Goal: Task Accomplishment & Management: Complete application form

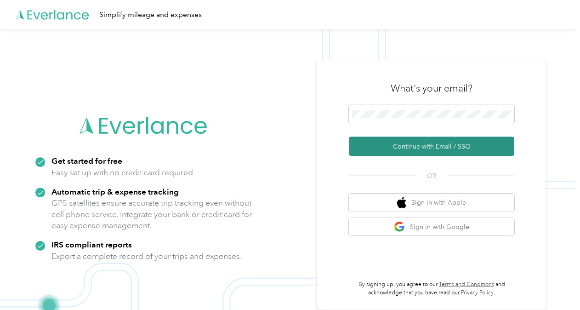
click at [433, 154] on button "Continue with Email / SSO" at bounding box center [432, 146] width 166 height 19
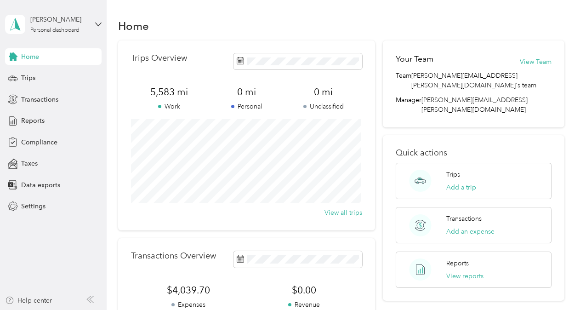
click at [38, 59] on span "Home" at bounding box center [30, 57] width 18 height 10
click at [42, 103] on span "Transactions" at bounding box center [39, 100] width 37 height 10
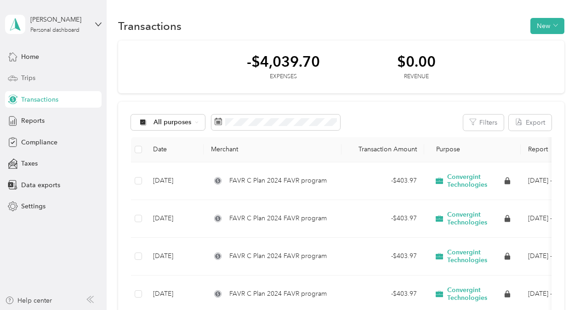
click at [36, 72] on div "Trips" at bounding box center [53, 78] width 97 height 17
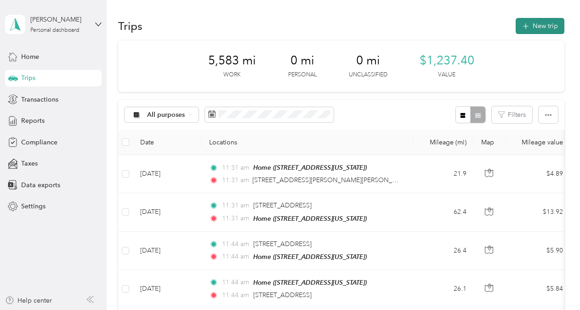
click at [530, 25] on button "New trip" at bounding box center [540, 26] width 49 height 16
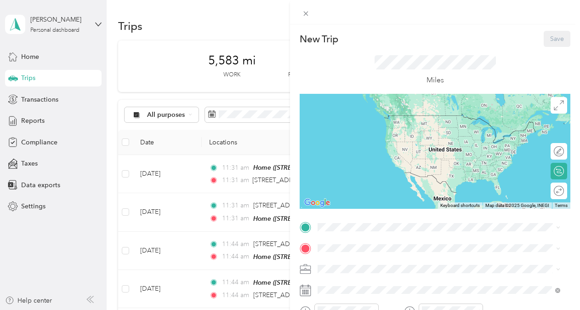
click at [389, 169] on div "Home" at bounding box center [381, 169] width 92 height 8
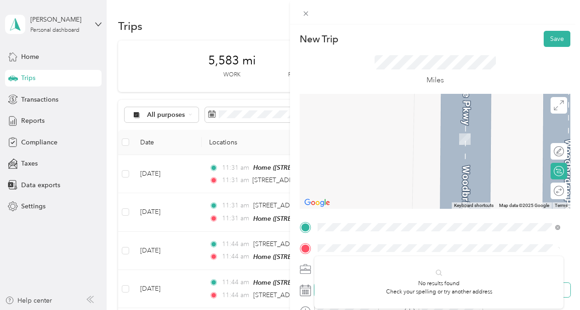
click at [356, 286] on div "No results found Check your spelling or try another address" at bounding box center [439, 282] width 249 height 52
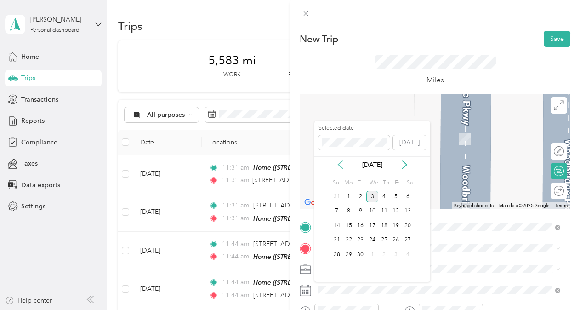
click at [342, 164] on icon at bounding box center [340, 164] width 9 height 9
click at [385, 210] on div "7" at bounding box center [384, 211] width 12 height 11
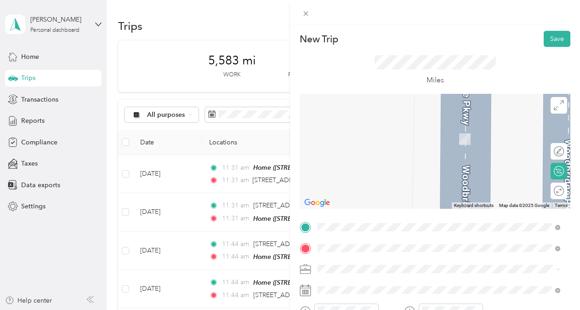
click at [379, 201] on span "[STREET_ADDRESS][US_STATE]" at bounding box center [381, 197] width 92 height 8
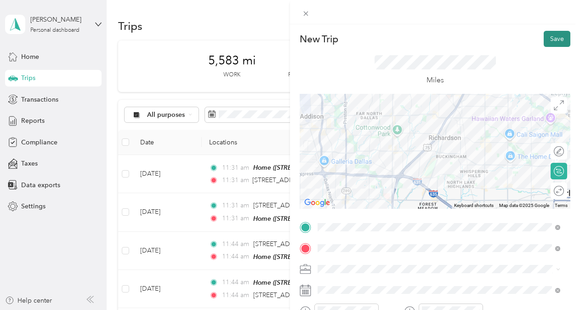
click at [554, 36] on button "Save" at bounding box center [557, 39] width 27 height 16
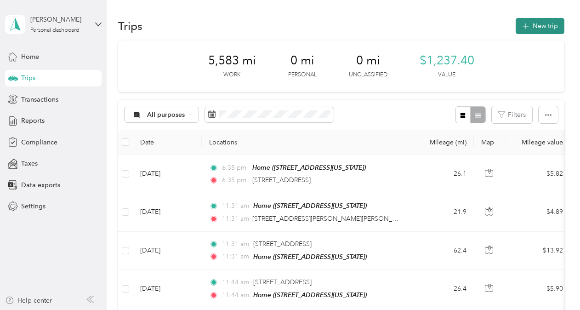
click at [541, 31] on button "New trip" at bounding box center [540, 26] width 49 height 16
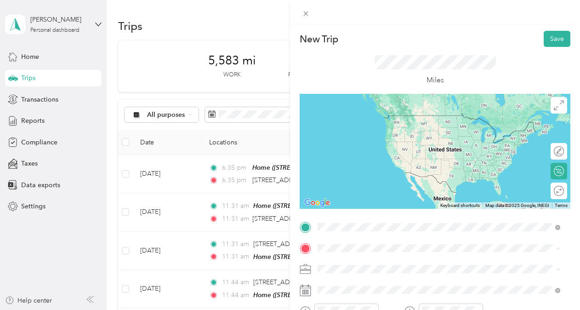
drag, startPoint x: 400, startPoint y: 265, endPoint x: 385, endPoint y: 261, distance: 15.4
click at [400, 264] on span "[STREET_ADDRESS][US_STATE]" at bounding box center [381, 260] width 92 height 8
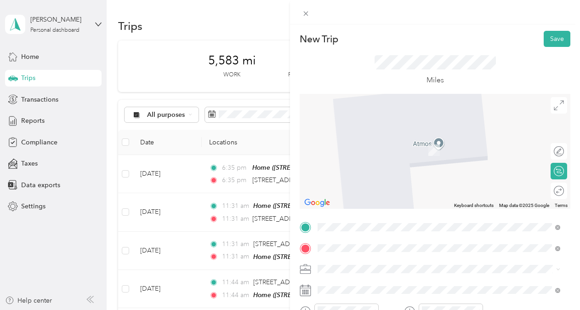
click at [573, 241] on form "New Trip Save This trip cannot be edited because it is either under review, app…" at bounding box center [435, 236] width 290 height 411
click at [347, 244] on span at bounding box center [443, 248] width 256 height 15
click at [427, 183] on div "Home [STREET_ADDRESS][US_STATE]" at bounding box center [381, 183] width 92 height 19
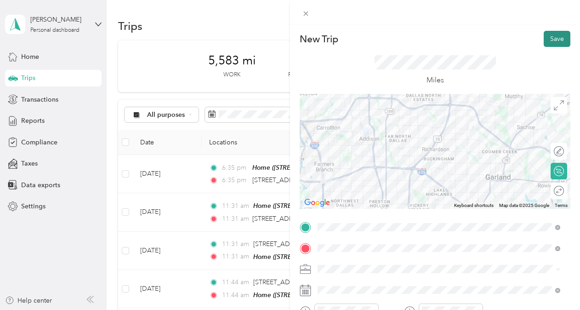
click at [555, 31] on button "Save" at bounding box center [557, 39] width 27 height 16
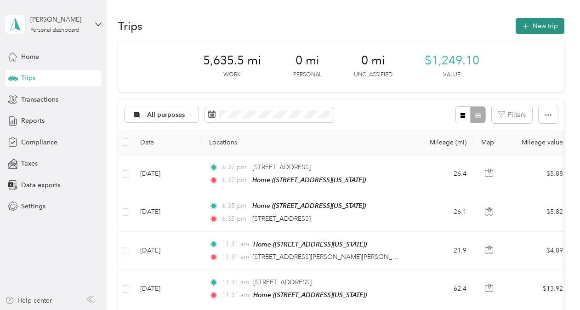
click at [535, 29] on button "New trip" at bounding box center [540, 26] width 49 height 16
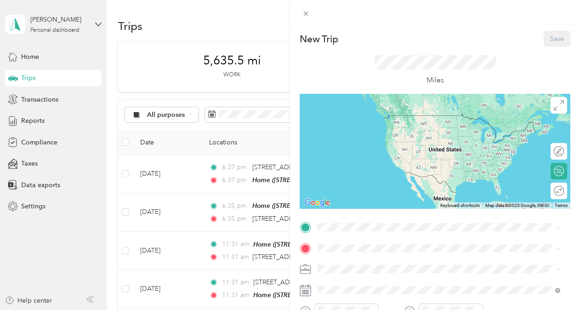
click at [360, 175] on div "Home [STREET_ADDRESS][US_STATE]" at bounding box center [381, 175] width 92 height 19
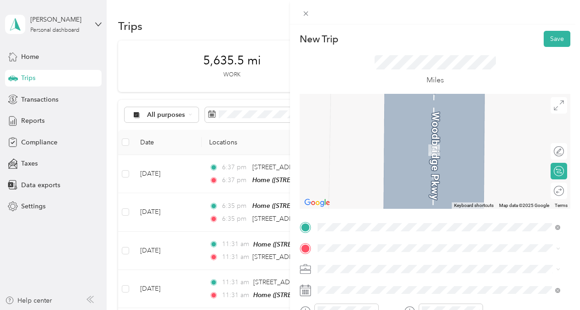
scroll to position [4, 0]
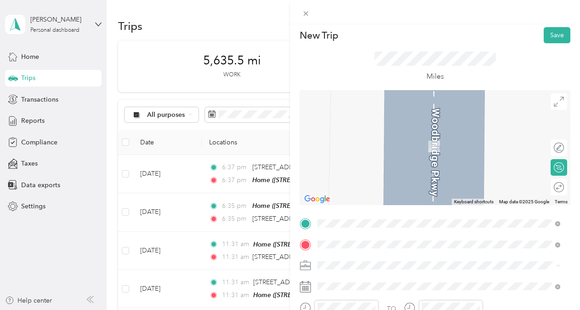
click at [399, 137] on span "[STREET_ADDRESS][PERSON_NAME][US_STATE]" at bounding box center [406, 132] width 143 height 8
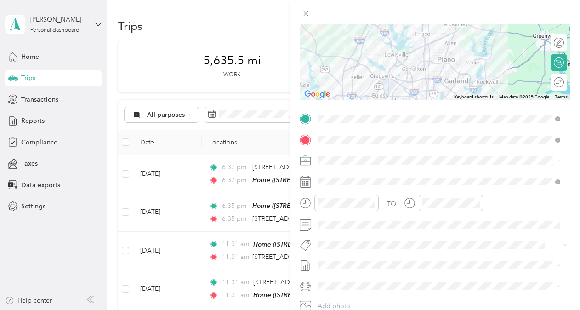
scroll to position [111, 0]
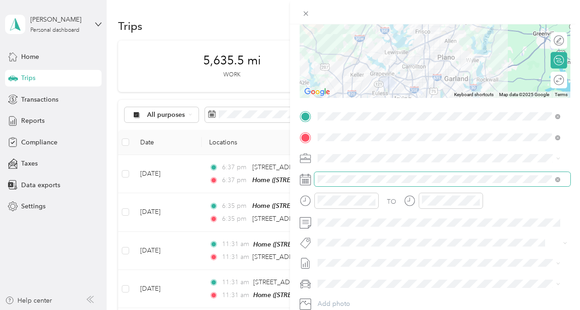
click at [321, 172] on span at bounding box center [443, 179] width 256 height 15
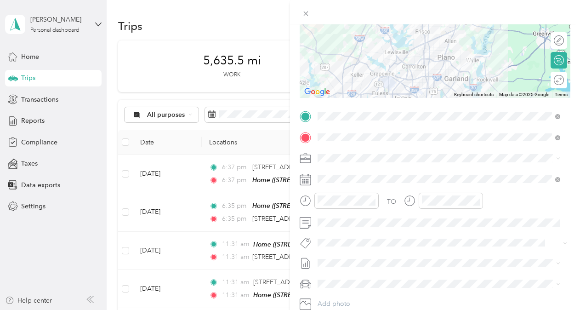
click at [311, 181] on icon at bounding box center [305, 179] width 11 height 11
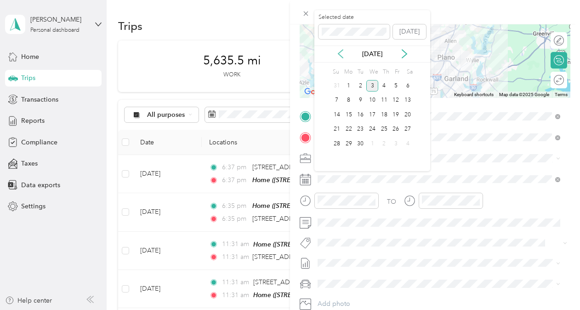
click at [342, 54] on icon at bounding box center [340, 53] width 9 height 9
click at [349, 112] on div "11" at bounding box center [349, 114] width 12 height 11
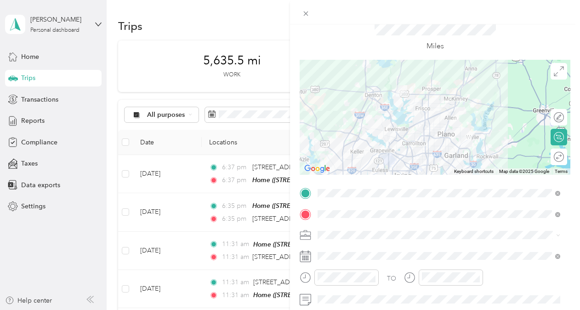
scroll to position [0, 0]
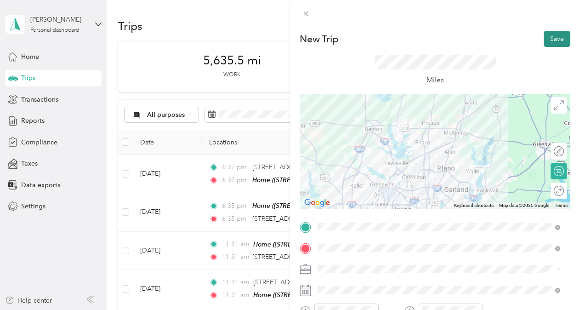
click at [551, 34] on button "Save" at bounding box center [557, 39] width 27 height 16
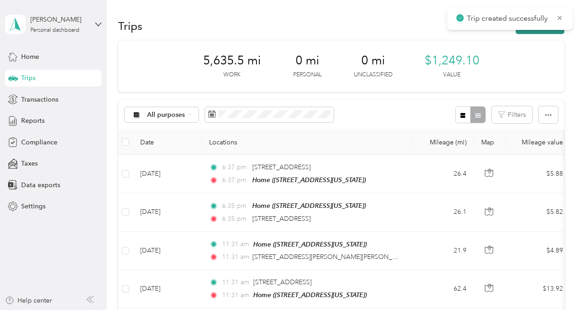
click at [544, 32] on button "New trip" at bounding box center [540, 26] width 49 height 16
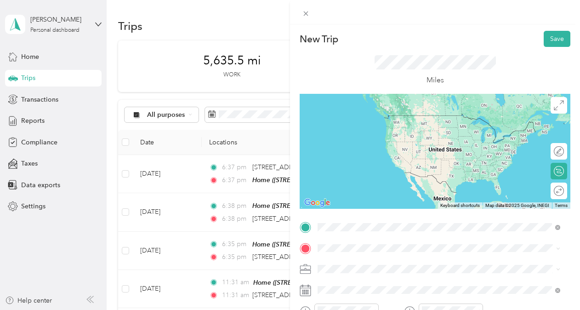
click at [405, 120] on span "[STREET_ADDRESS][PERSON_NAME][US_STATE]" at bounding box center [406, 115] width 143 height 8
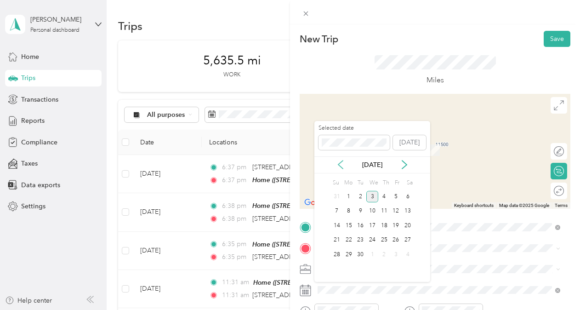
click at [341, 165] on icon at bounding box center [340, 164] width 9 height 9
click at [403, 166] on icon at bounding box center [404, 164] width 9 height 9
click at [352, 224] on div "11" at bounding box center [349, 225] width 12 height 11
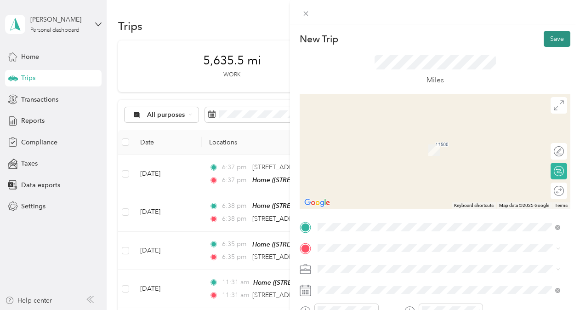
click at [555, 34] on button "Save" at bounding box center [557, 39] width 27 height 16
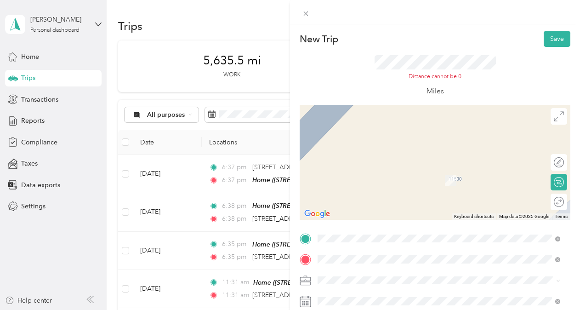
click at [427, 192] on div "Home [STREET_ADDRESS][US_STATE]" at bounding box center [381, 194] width 92 height 19
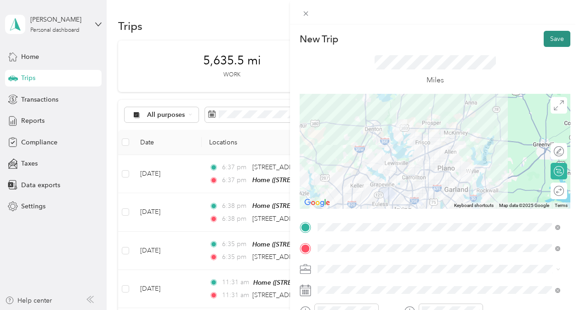
click at [548, 40] on button "Save" at bounding box center [557, 39] width 27 height 16
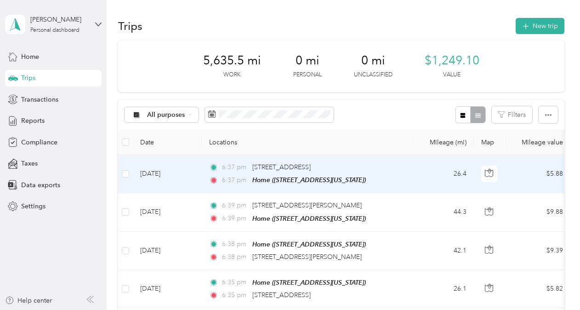
click at [157, 166] on td "[DATE]" at bounding box center [167, 174] width 69 height 38
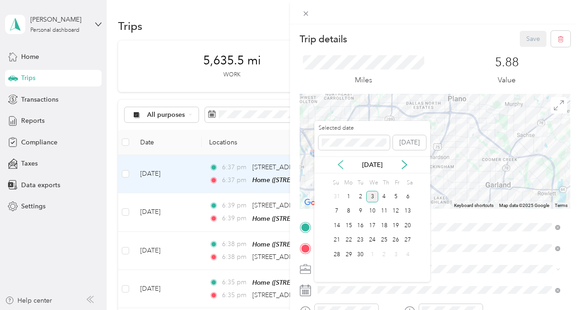
click at [340, 163] on icon at bounding box center [340, 164] width 5 height 8
click at [354, 226] on div "11" at bounding box center [349, 225] width 12 height 11
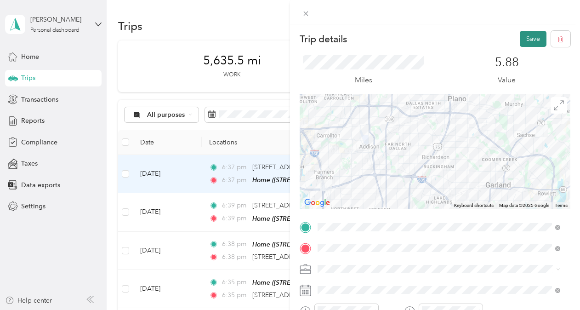
click at [531, 42] on button "Save" at bounding box center [533, 39] width 27 height 16
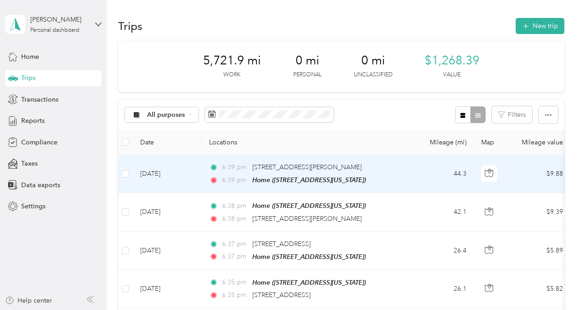
click at [285, 172] on div "[STREET_ADDRESS][PERSON_NAME]" at bounding box center [306, 167] width 109 height 10
click at [427, 176] on td "44.3" at bounding box center [443, 174] width 61 height 38
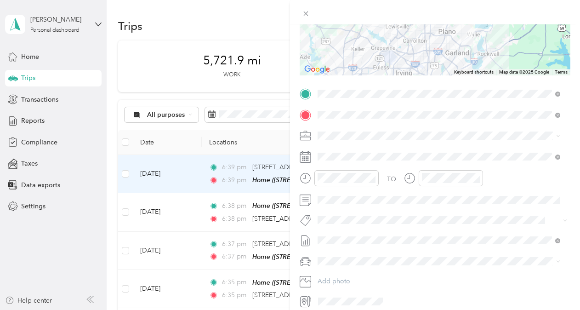
scroll to position [138, 0]
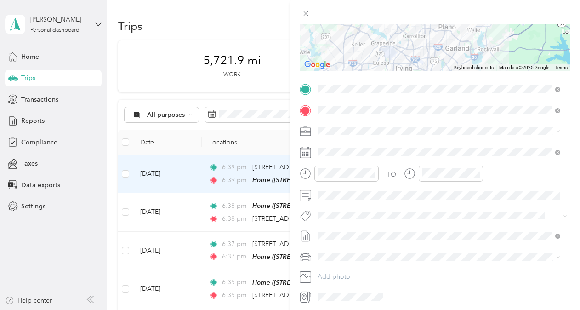
click at [351, 206] on div "TO Add photo" at bounding box center [435, 193] width 271 height 222
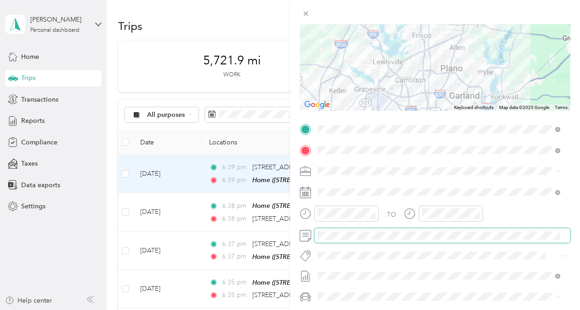
scroll to position [0, 0]
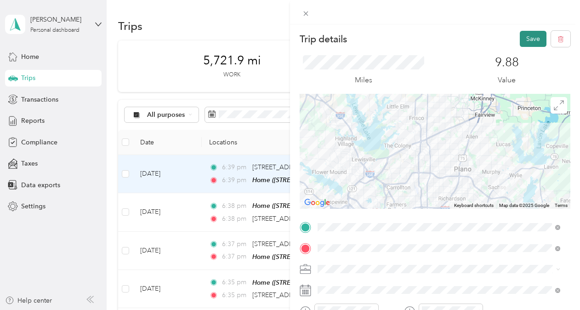
click at [526, 37] on button "Save" at bounding box center [533, 39] width 27 height 16
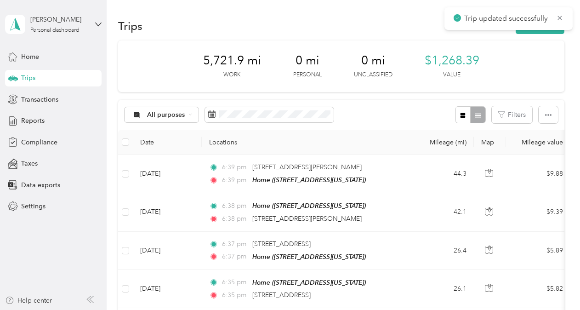
click at [529, 34] on div "Trips New trip" at bounding box center [341, 25] width 447 height 19
click at [529, 31] on button "New trip" at bounding box center [540, 26] width 49 height 16
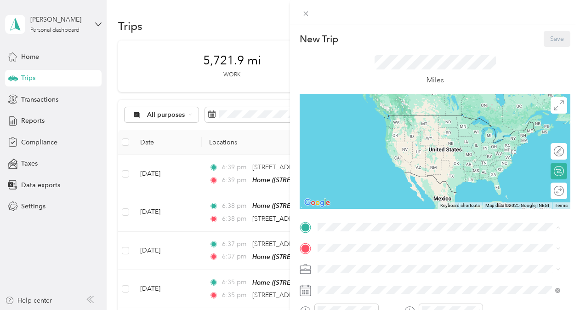
click at [365, 177] on span "[STREET_ADDRESS][US_STATE]" at bounding box center [381, 181] width 92 height 8
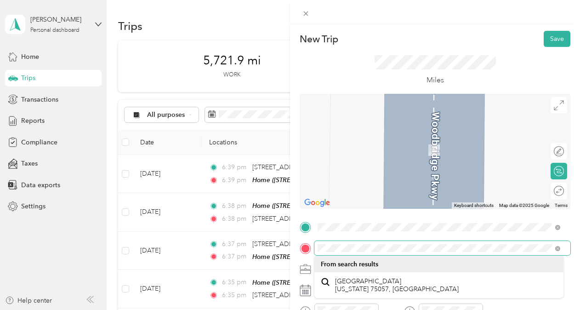
click at [261, 251] on div "New Trip Save This trip cannot be edited because it is either under review, app…" at bounding box center [290, 155] width 580 height 310
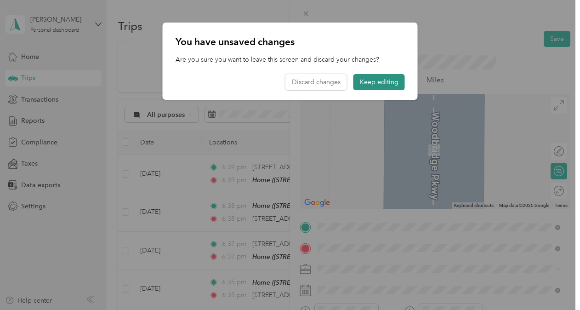
click at [399, 86] on button "Keep editing" at bounding box center [380, 82] width 52 height 16
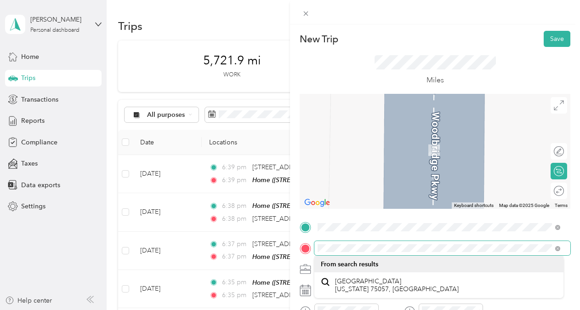
click at [286, 246] on div "New Trip Save This trip cannot be edited because it is either under review, app…" at bounding box center [290, 155] width 580 height 310
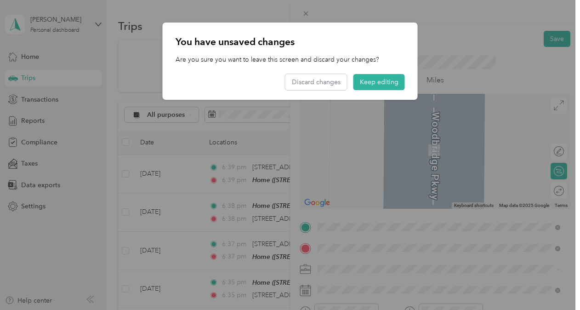
click at [403, 201] on span "[STREET_ADDRESS][PERSON_NAME][US_STATE]" at bounding box center [406, 197] width 143 height 8
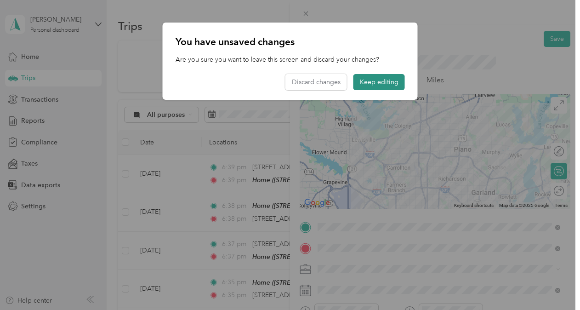
click at [379, 78] on button "Keep editing" at bounding box center [380, 82] width 52 height 16
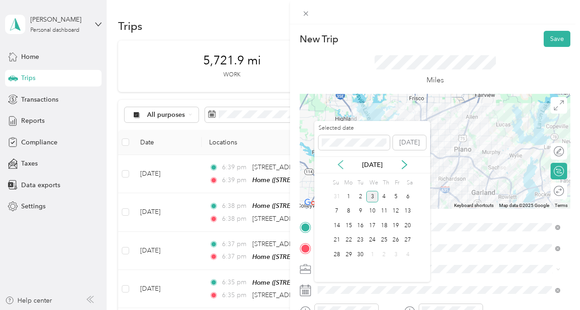
click at [337, 164] on icon at bounding box center [340, 164] width 9 height 9
click at [360, 220] on div "12" at bounding box center [361, 225] width 12 height 11
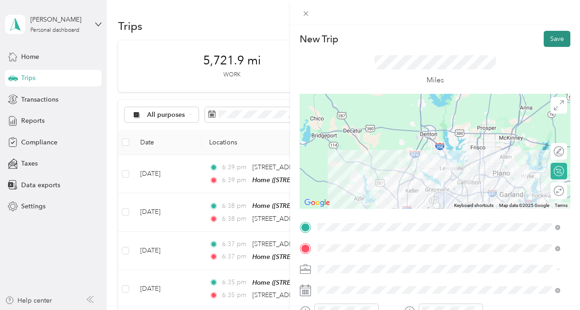
click at [544, 35] on button "Save" at bounding box center [557, 39] width 27 height 16
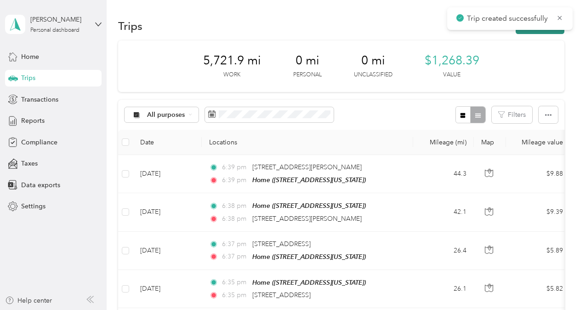
click at [536, 29] on div "Trip created successfully" at bounding box center [510, 18] width 126 height 23
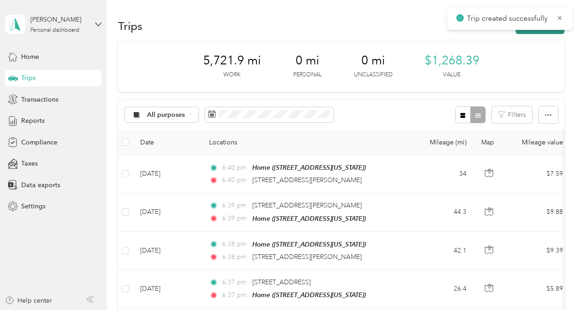
click at [531, 34] on button "New trip" at bounding box center [540, 26] width 49 height 16
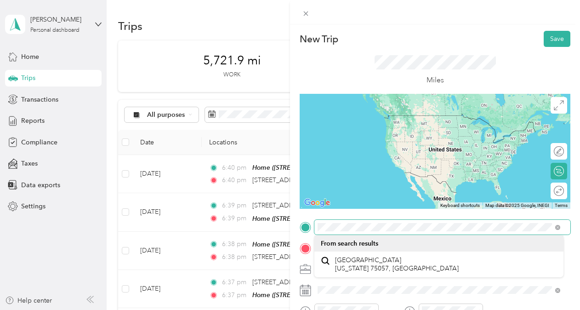
click at [278, 226] on div "New Trip Save This trip cannot be edited because it is either under review, app…" at bounding box center [290, 155] width 580 height 310
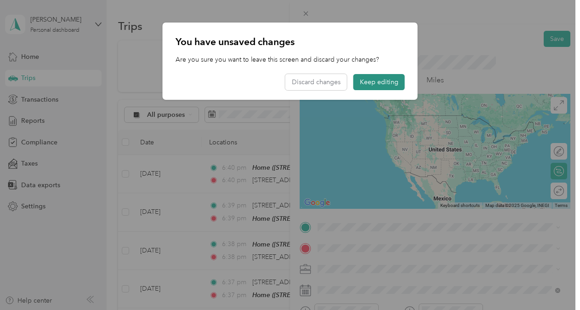
click at [392, 86] on button "Keep editing" at bounding box center [380, 82] width 52 height 16
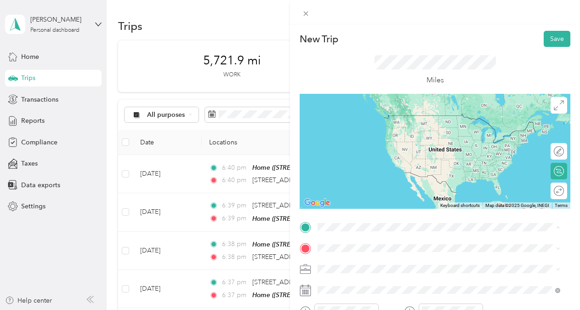
click at [372, 264] on span "[STREET_ADDRESS][PERSON_NAME][US_STATE]" at bounding box center [406, 260] width 143 height 8
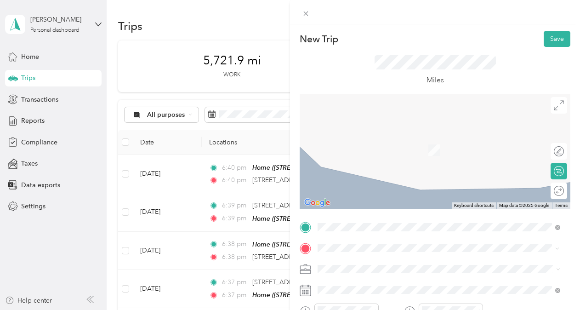
click at [400, 188] on span "[STREET_ADDRESS][US_STATE]" at bounding box center [381, 188] width 92 height 8
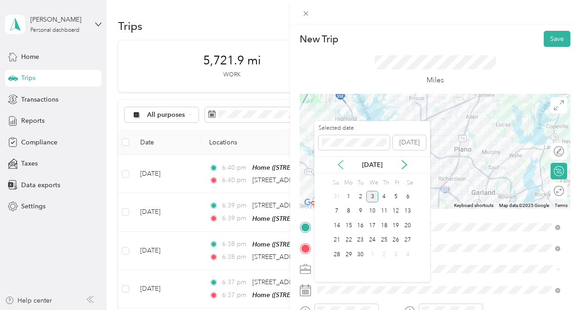
click at [342, 160] on icon at bounding box center [340, 164] width 9 height 9
click at [365, 222] on div "12" at bounding box center [361, 225] width 12 height 11
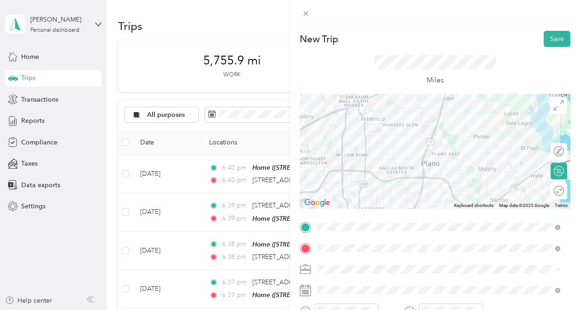
click at [549, 29] on div "New Trip Save This trip cannot be edited because it is either under review, app…" at bounding box center [435, 179] width 290 height 310
click at [553, 38] on button "Save" at bounding box center [557, 39] width 27 height 16
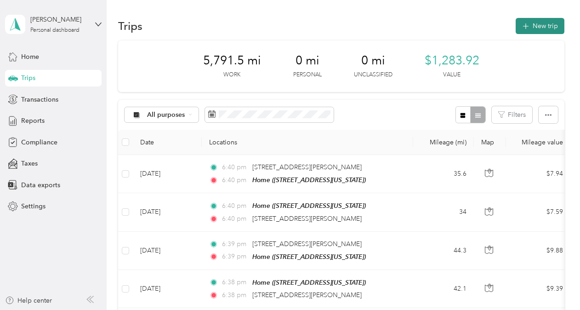
click at [525, 19] on button "New trip" at bounding box center [540, 26] width 49 height 16
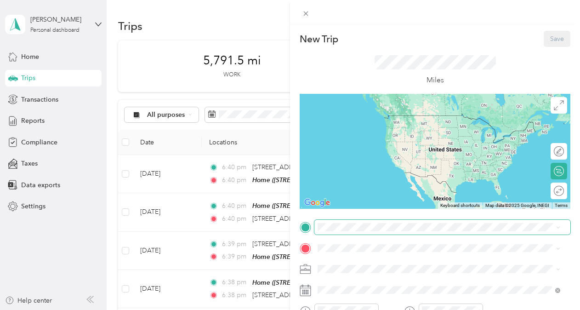
click at [338, 232] on span at bounding box center [443, 227] width 256 height 15
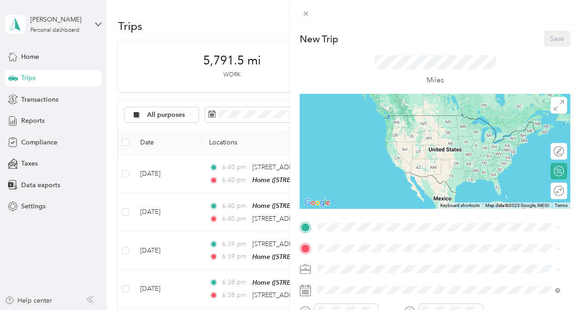
click at [385, 177] on span "[STREET_ADDRESS][US_STATE]" at bounding box center [381, 180] width 92 height 8
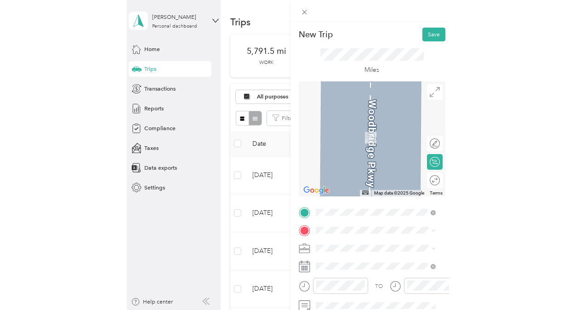
scroll to position [4, 0]
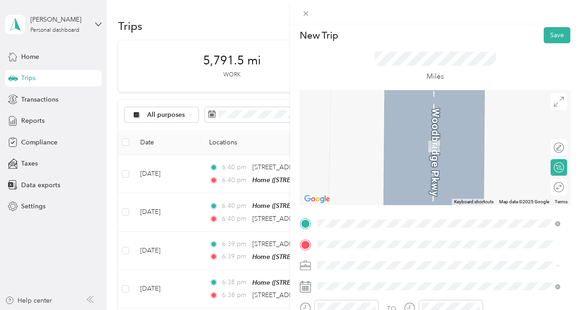
click at [407, 260] on div "No results found Check your spelling or try another address" at bounding box center [439, 278] width 249 height 52
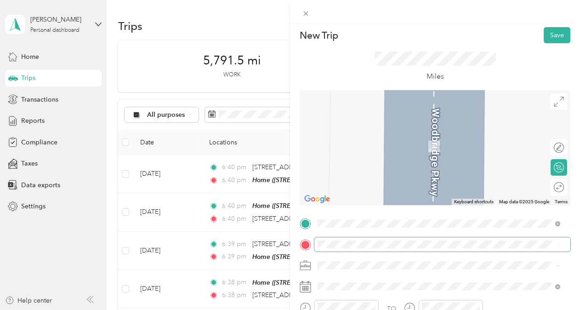
click at [382, 238] on span at bounding box center [443, 244] width 256 height 15
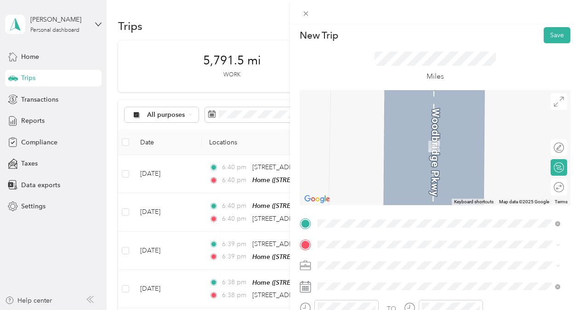
click at [405, 136] on span "[STREET_ADDRESS][US_STATE]" at bounding box center [381, 131] width 92 height 8
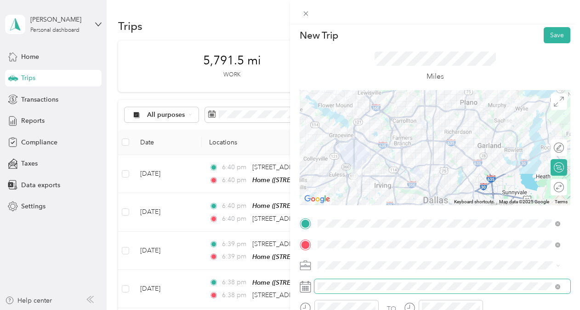
click at [349, 292] on span at bounding box center [443, 286] width 256 height 15
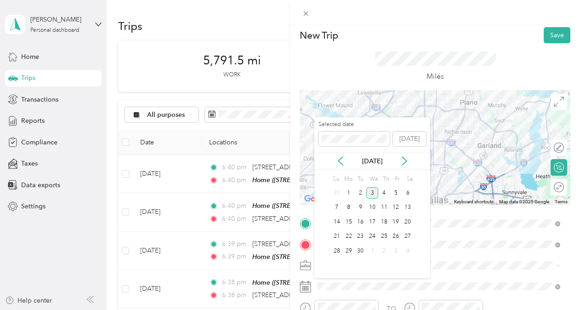
click at [346, 162] on div "[DATE]" at bounding box center [373, 161] width 116 height 10
click at [344, 163] on icon at bounding box center [340, 160] width 9 height 9
click at [378, 222] on div "13" at bounding box center [373, 221] width 12 height 11
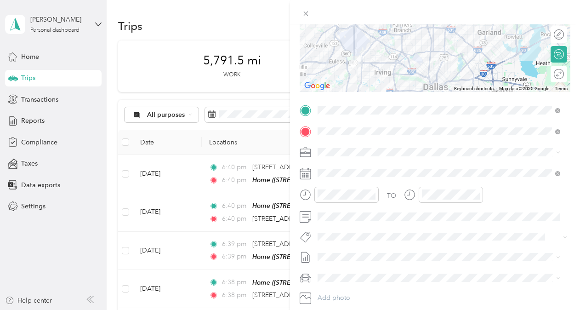
scroll to position [162, 0]
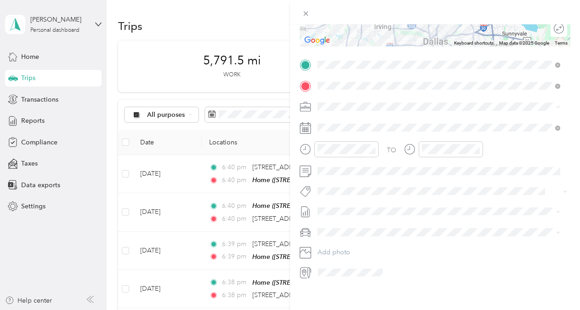
click at [573, 180] on form "New Trip Save This trip cannot be edited because it is either under review, app…" at bounding box center [435, 73] width 290 height 411
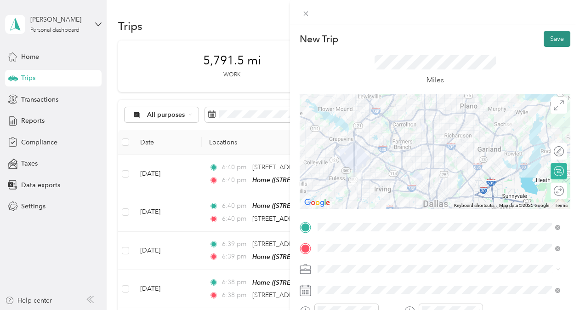
click at [549, 34] on button "Save" at bounding box center [557, 39] width 27 height 16
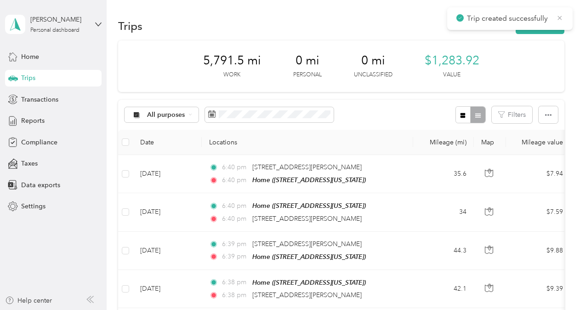
click at [560, 18] on icon at bounding box center [560, 18] width 4 height 4
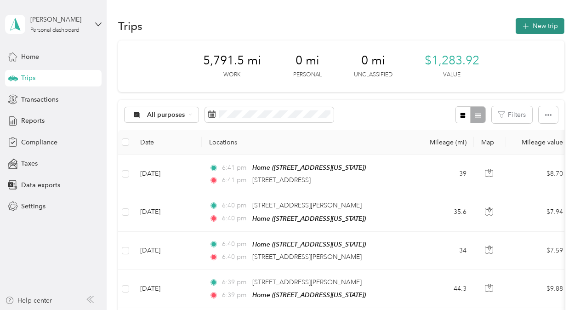
click at [543, 24] on button "New trip" at bounding box center [540, 26] width 49 height 16
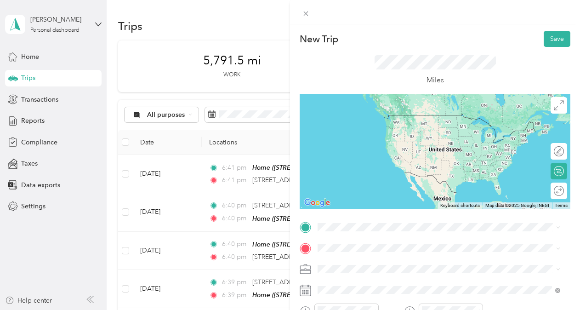
click at [417, 258] on span "[STREET_ADDRESS][US_STATE]" at bounding box center [381, 259] width 92 height 8
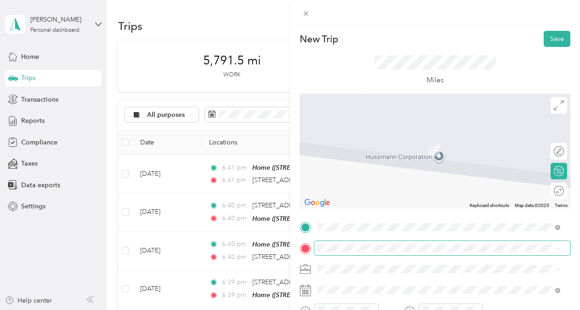
click at [331, 252] on span at bounding box center [443, 248] width 256 height 15
click at [364, 143] on div "Home [STREET_ADDRESS][US_STATE]" at bounding box center [381, 144] width 92 height 19
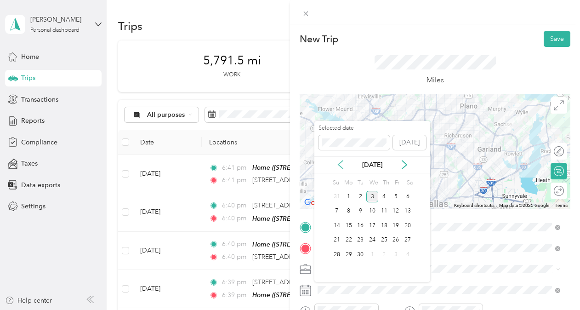
click at [342, 164] on icon at bounding box center [340, 164] width 9 height 9
click at [375, 224] on div "13" at bounding box center [373, 225] width 12 height 11
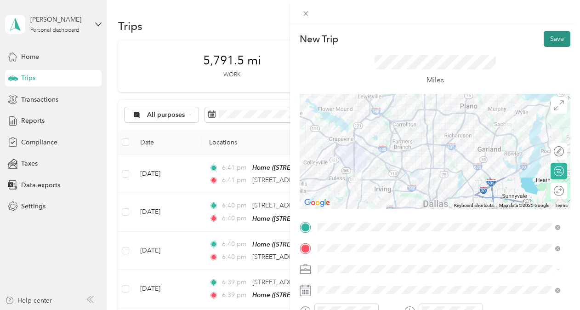
click at [544, 34] on button "Save" at bounding box center [557, 39] width 27 height 16
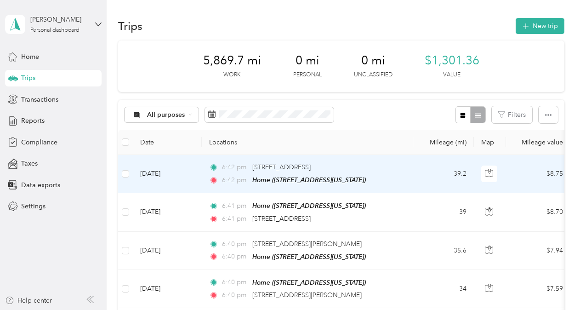
click at [174, 172] on td "[DATE]" at bounding box center [167, 174] width 69 height 38
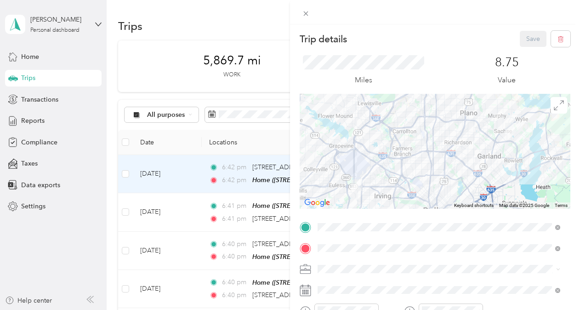
click at [185, 51] on div "Trip details Save This trip cannot be edited because it is either under review,…" at bounding box center [290, 155] width 580 height 310
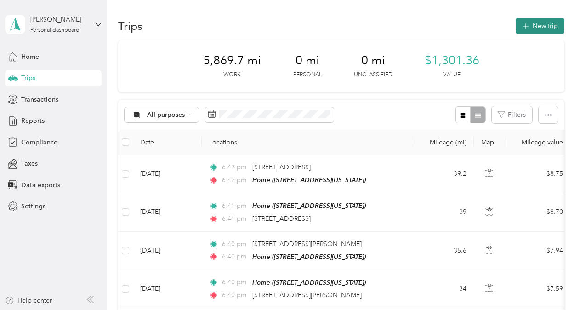
click at [523, 29] on icon "button" at bounding box center [526, 26] width 6 height 6
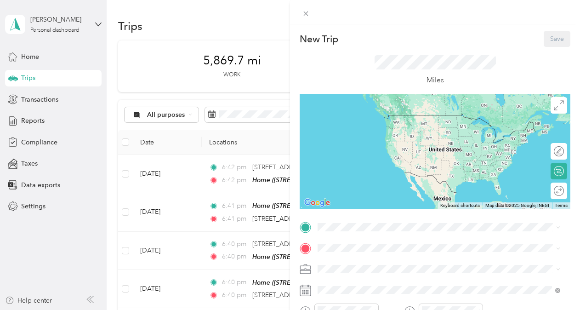
click at [374, 166] on div "Home" at bounding box center [381, 170] width 92 height 8
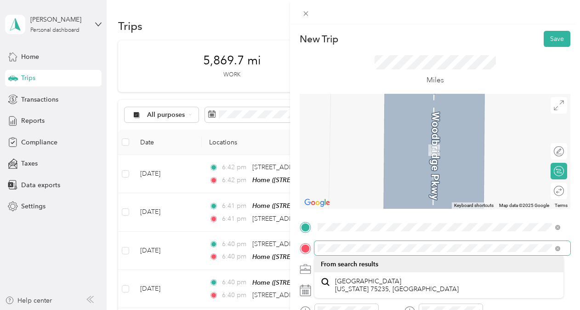
click at [312, 248] on div at bounding box center [435, 248] width 271 height 15
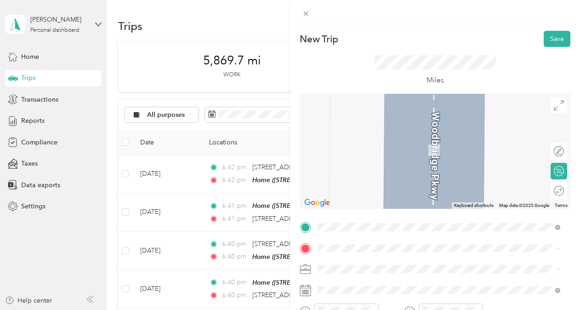
click at [354, 199] on span "[STREET_ADDRESS][US_STATE]" at bounding box center [381, 196] width 92 height 8
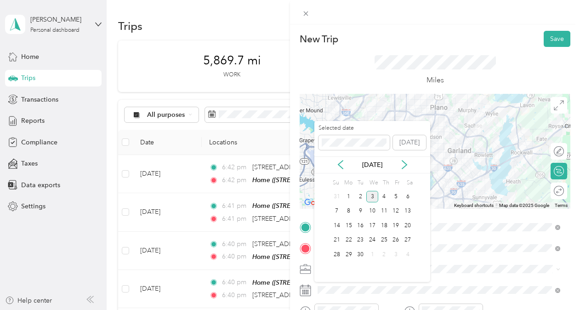
click at [345, 166] on icon at bounding box center [340, 164] width 9 height 9
click at [358, 239] on div "19" at bounding box center [361, 240] width 12 height 11
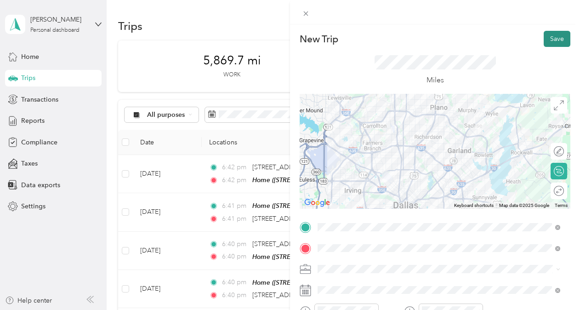
click at [550, 34] on button "Save" at bounding box center [557, 39] width 27 height 16
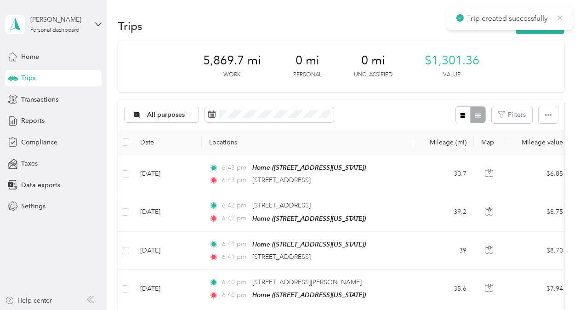
click at [561, 18] on icon at bounding box center [560, 18] width 4 height 4
click at [534, 25] on button "New trip" at bounding box center [540, 26] width 49 height 16
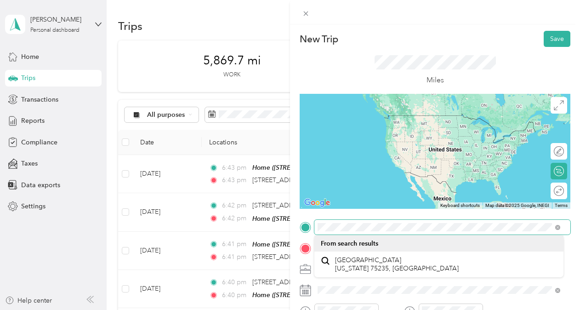
click at [246, 220] on div "New Trip Save This trip cannot be edited because it is either under review, app…" at bounding box center [290, 155] width 580 height 310
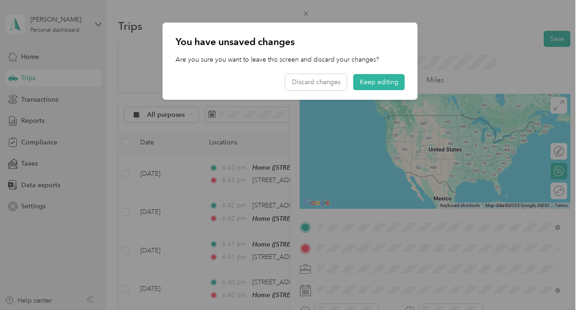
click at [378, 264] on span "[STREET_ADDRESS][US_STATE]" at bounding box center [381, 260] width 92 height 8
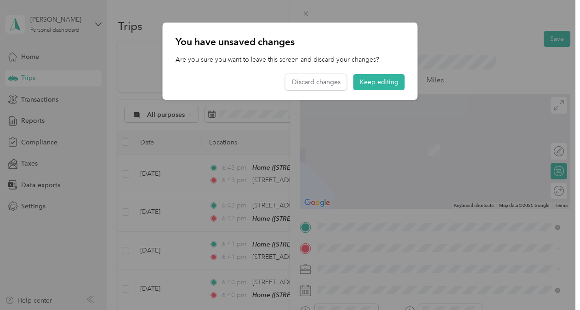
click at [345, 248] on div at bounding box center [290, 155] width 580 height 310
click at [384, 82] on button "Keep editing" at bounding box center [380, 82] width 52 height 16
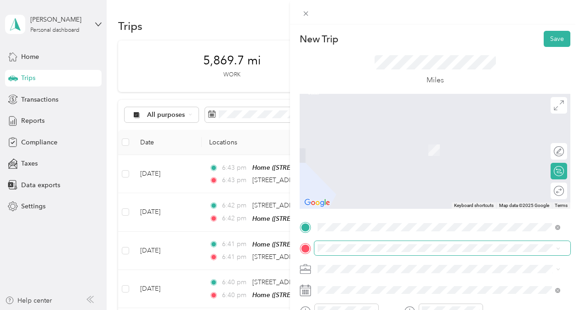
click at [337, 244] on span at bounding box center [443, 248] width 256 height 15
click at [343, 253] on span at bounding box center [443, 248] width 256 height 15
click at [427, 196] on div "Home [STREET_ADDRESS][US_STATE]" at bounding box center [381, 196] width 92 height 19
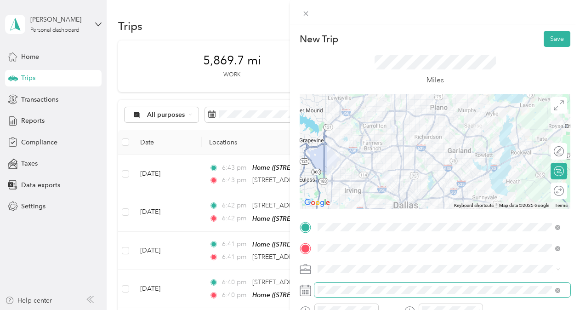
click at [339, 285] on span at bounding box center [443, 290] width 256 height 15
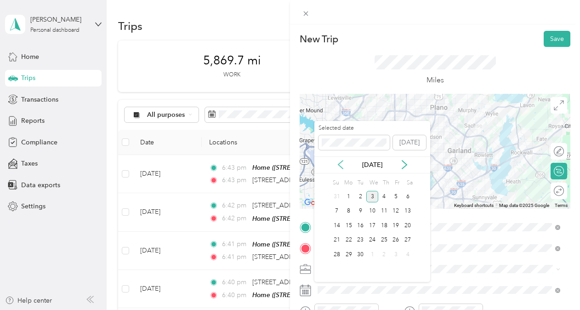
click at [338, 162] on icon at bounding box center [340, 164] width 9 height 9
click at [361, 239] on div "19" at bounding box center [361, 240] width 12 height 11
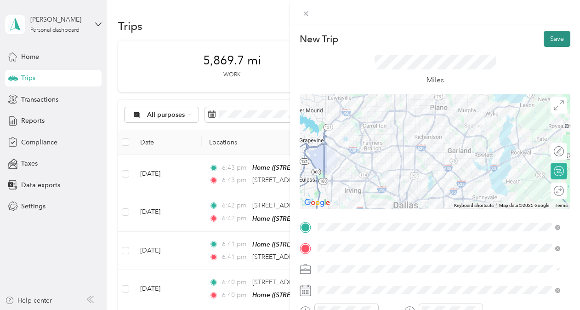
click at [557, 40] on button "Save" at bounding box center [557, 39] width 27 height 16
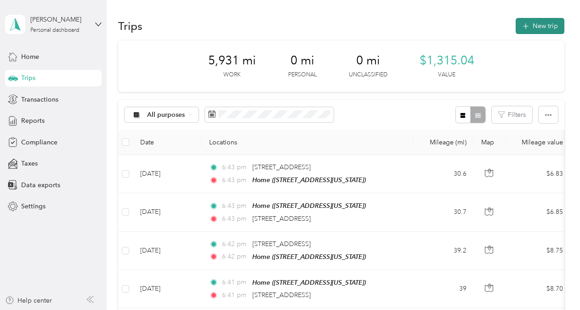
click at [521, 27] on icon "button" at bounding box center [526, 26] width 11 height 11
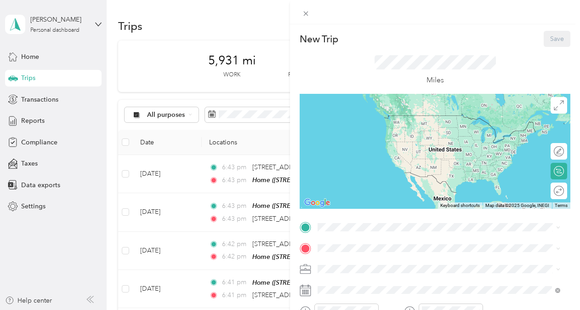
click at [390, 163] on li "Home [STREET_ADDRESS][US_STATE]" at bounding box center [439, 172] width 249 height 29
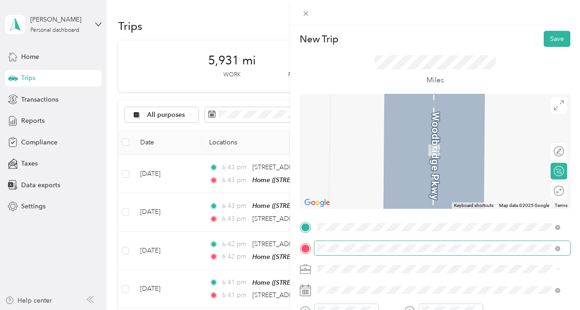
click at [379, 243] on span at bounding box center [443, 248] width 256 height 15
drag, startPoint x: 374, startPoint y: 252, endPoint x: 375, endPoint y: 288, distance: 36.3
click at [375, 286] on span "[STREET_ADDRESS][PERSON_NAME][PERSON_NAME][US_STATE]" at bounding box center [432, 281] width 194 height 8
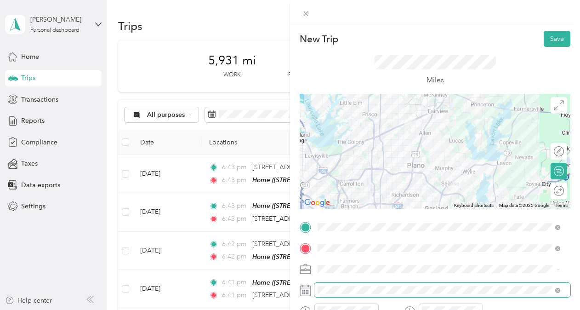
click at [364, 294] on span at bounding box center [443, 290] width 256 height 15
click at [363, 285] on span at bounding box center [443, 290] width 256 height 15
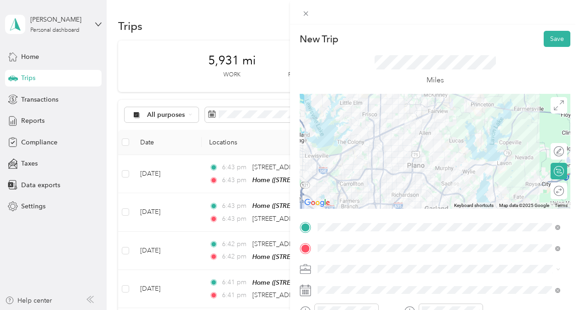
click at [307, 289] on icon at bounding box center [305, 290] width 11 height 11
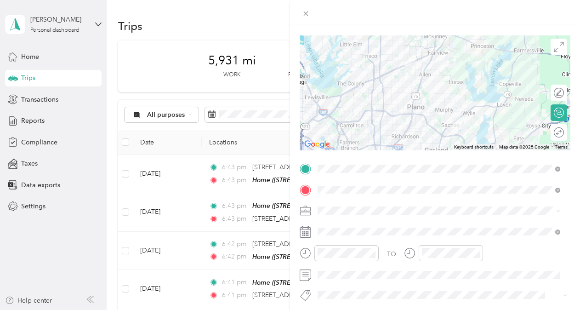
scroll to position [92, 0]
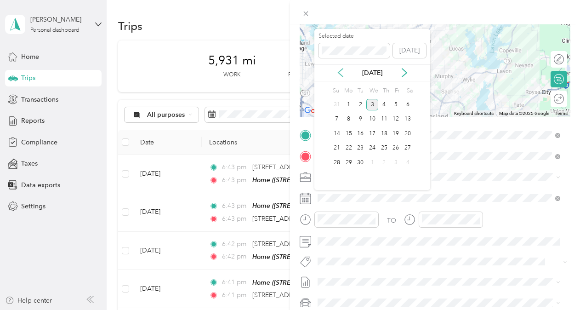
click at [338, 74] on icon at bounding box center [340, 72] width 9 height 9
click at [370, 146] on div "20" at bounding box center [373, 148] width 12 height 11
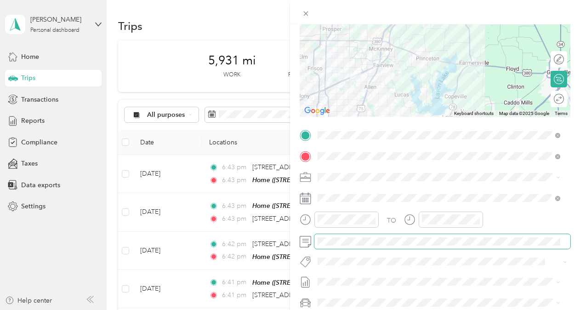
scroll to position [0, 0]
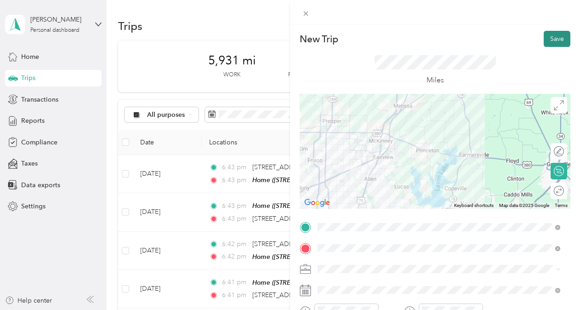
click at [561, 35] on button "Save" at bounding box center [557, 39] width 27 height 16
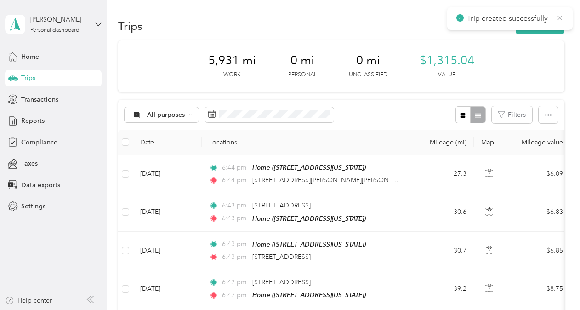
click at [558, 18] on icon at bounding box center [559, 18] width 7 height 8
click at [535, 23] on button "New trip" at bounding box center [540, 26] width 49 height 16
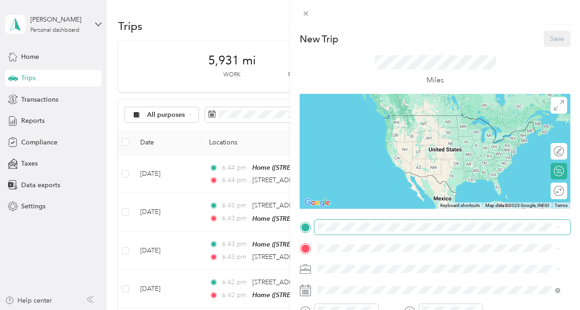
click at [337, 232] on span at bounding box center [443, 227] width 256 height 15
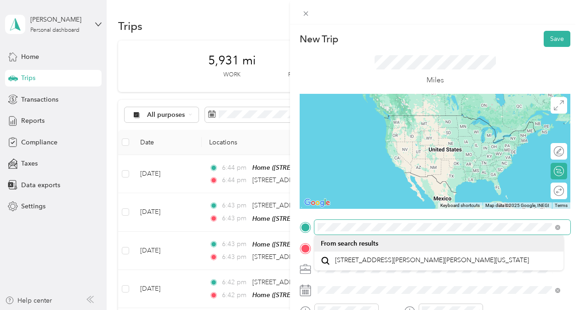
click at [148, 213] on div "New Trip Save This trip cannot be edited because it is either under review, app…" at bounding box center [290, 155] width 580 height 310
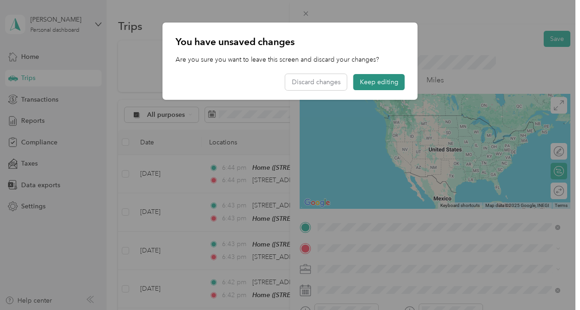
click at [395, 86] on button "Keep editing" at bounding box center [380, 82] width 52 height 16
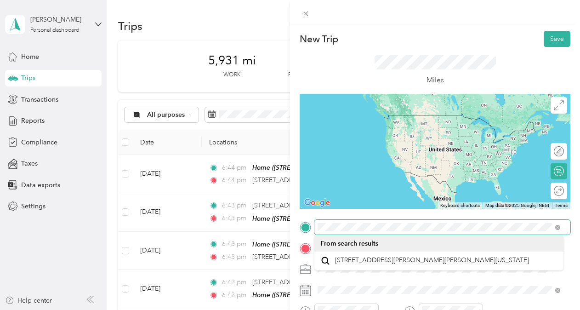
click at [241, 220] on div "New Trip Save This trip cannot be edited because it is either under review, app…" at bounding box center [290, 155] width 580 height 310
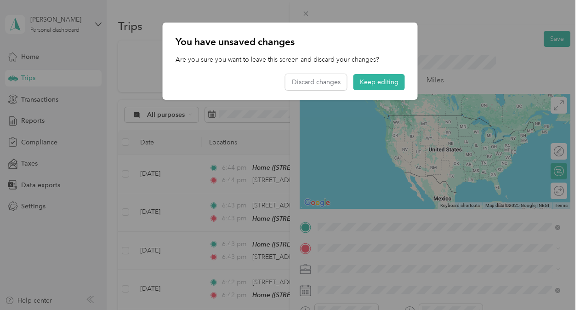
click at [398, 258] on span "[STREET_ADDRESS][PERSON_NAME][PERSON_NAME][US_STATE]" at bounding box center [432, 260] width 194 height 8
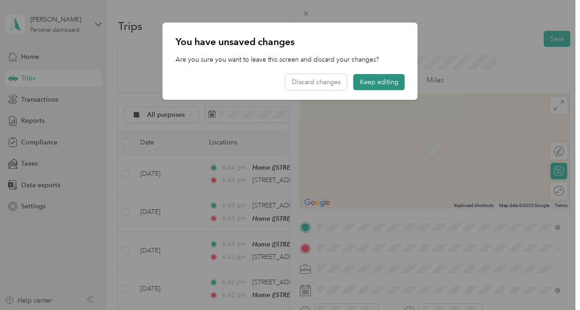
click at [393, 83] on button "Keep editing" at bounding box center [380, 82] width 52 height 16
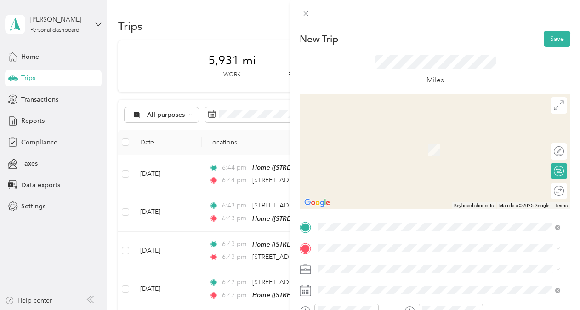
click at [343, 244] on span at bounding box center [443, 248] width 256 height 15
click at [358, 243] on span at bounding box center [443, 248] width 256 height 15
click at [355, 253] on span at bounding box center [443, 248] width 256 height 15
click at [372, 144] on div "Home [STREET_ADDRESS][US_STATE]" at bounding box center [381, 144] width 92 height 19
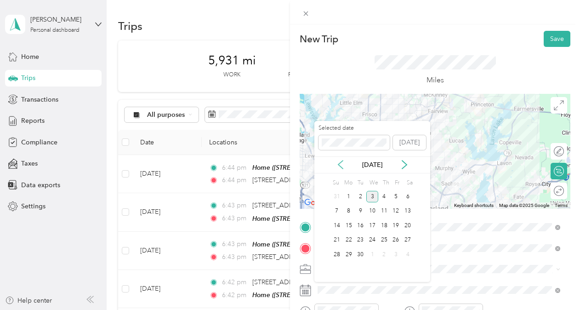
click at [344, 166] on icon at bounding box center [340, 164] width 9 height 9
click at [370, 238] on div "20" at bounding box center [373, 240] width 12 height 11
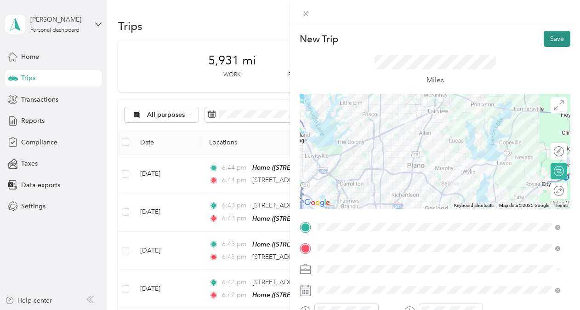
click at [554, 42] on button "Save" at bounding box center [557, 39] width 27 height 16
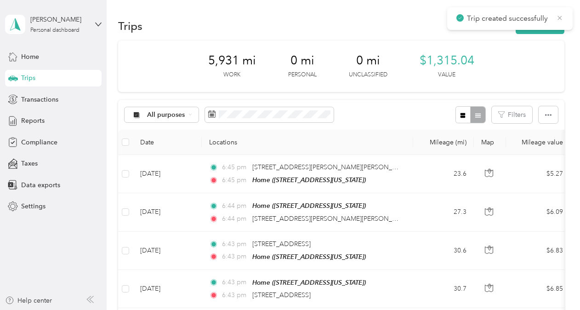
click at [563, 19] on icon at bounding box center [559, 18] width 7 height 8
click at [531, 28] on button "New trip" at bounding box center [540, 26] width 49 height 16
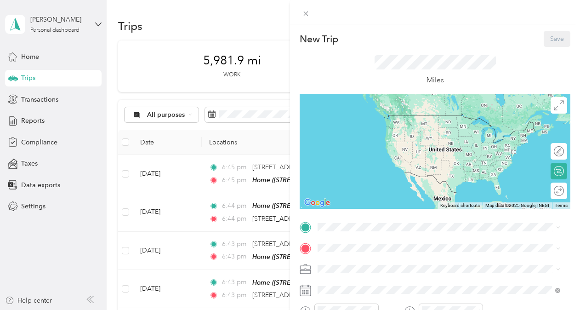
click at [371, 177] on span "[STREET_ADDRESS][US_STATE]" at bounding box center [381, 181] width 92 height 8
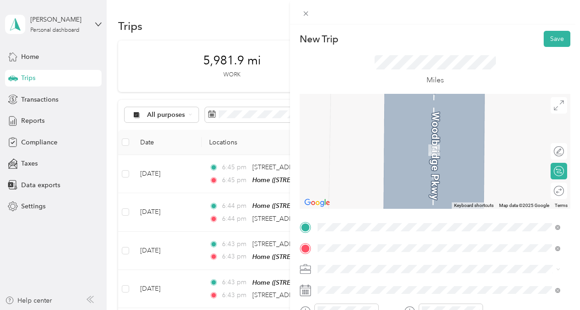
click at [366, 199] on span "[STREET_ADDRESS][US_STATE]" at bounding box center [381, 197] width 92 height 8
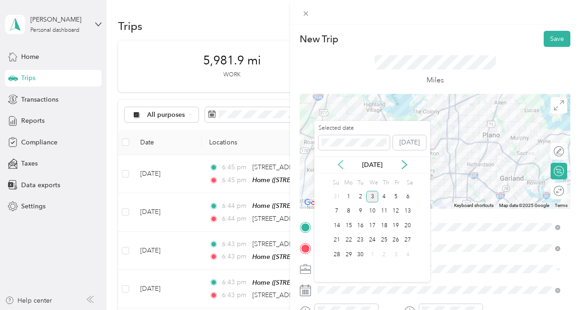
click at [337, 168] on icon at bounding box center [340, 164] width 9 height 9
click at [352, 254] on div "25" at bounding box center [349, 254] width 12 height 11
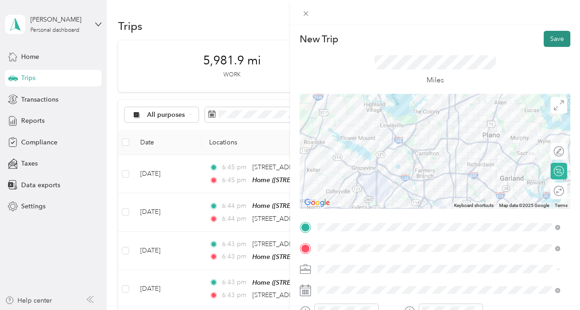
click at [547, 31] on button "Save" at bounding box center [557, 39] width 27 height 16
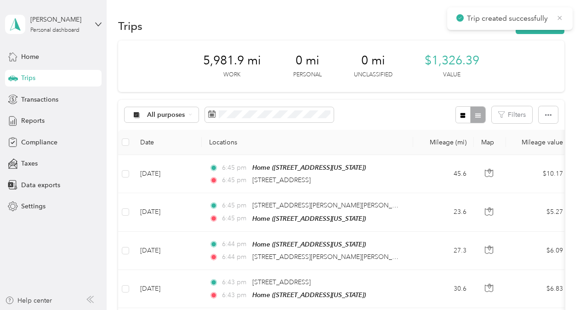
click at [557, 19] on icon at bounding box center [559, 18] width 7 height 8
click at [546, 27] on button "New trip" at bounding box center [540, 26] width 49 height 16
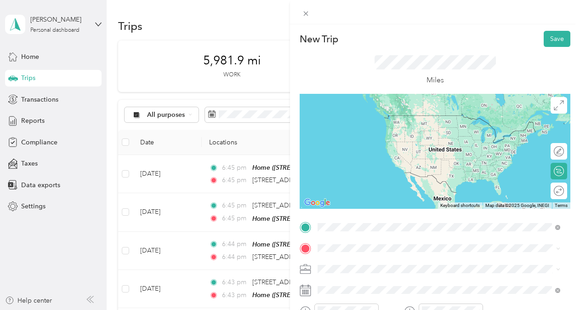
click at [377, 261] on span "[STREET_ADDRESS][US_STATE]" at bounding box center [381, 260] width 92 height 8
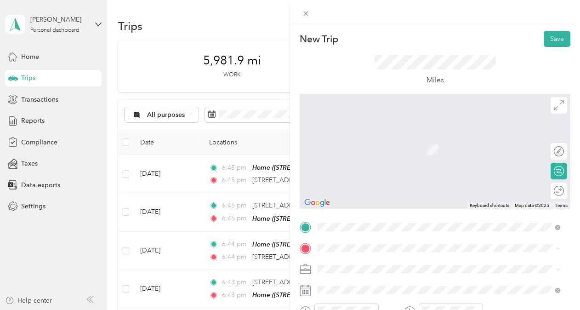
click at [343, 243] on span at bounding box center [443, 248] width 256 height 15
click at [361, 205] on div "Home [STREET_ADDRESS][US_STATE]" at bounding box center [439, 196] width 236 height 23
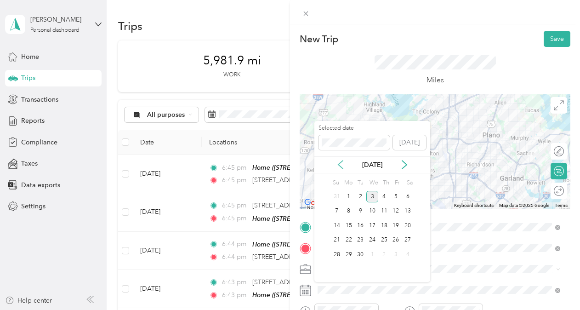
click at [337, 162] on icon at bounding box center [340, 164] width 9 height 9
click at [347, 251] on div "25" at bounding box center [349, 254] width 12 height 11
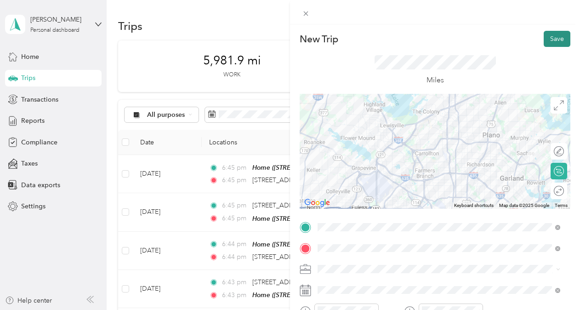
click at [544, 39] on button "Save" at bounding box center [557, 39] width 27 height 16
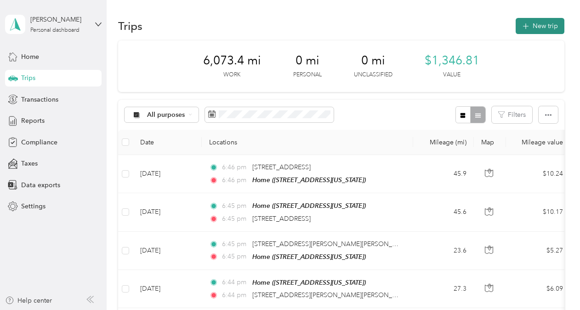
click at [544, 27] on button "New trip" at bounding box center [540, 26] width 49 height 16
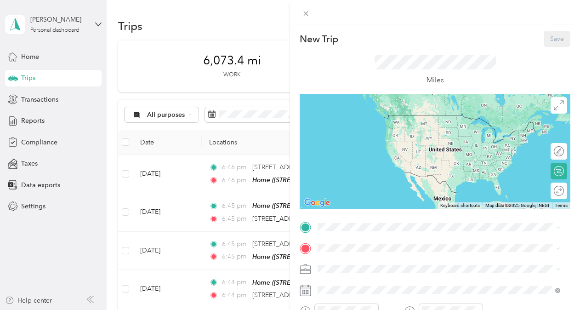
drag, startPoint x: 345, startPoint y: 232, endPoint x: 333, endPoint y: 178, distance: 55.0
click at [333, 178] on div "Home [STREET_ADDRESS][US_STATE]" at bounding box center [439, 175] width 236 height 23
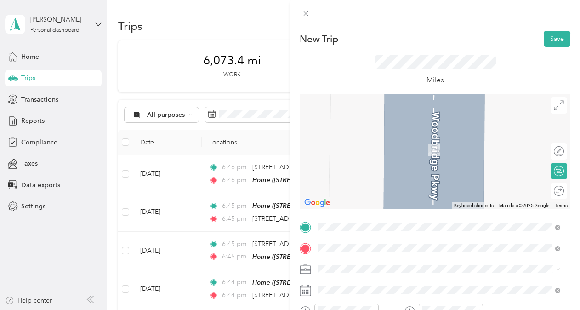
click at [387, 131] on div "[STREET_ADDRESS][US_STATE]" at bounding box center [439, 137] width 236 height 12
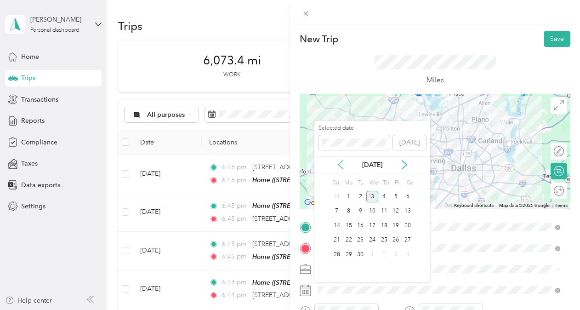
click at [340, 163] on icon at bounding box center [340, 164] width 5 height 8
click at [374, 254] on div "27" at bounding box center [373, 254] width 12 height 11
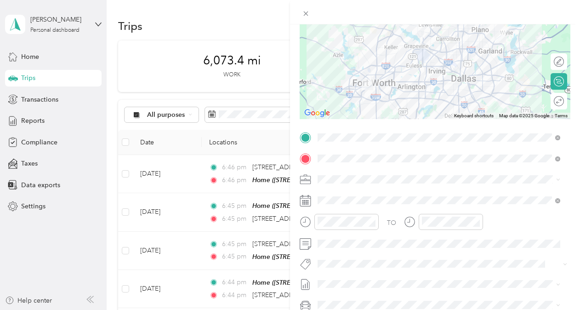
scroll to position [92, 0]
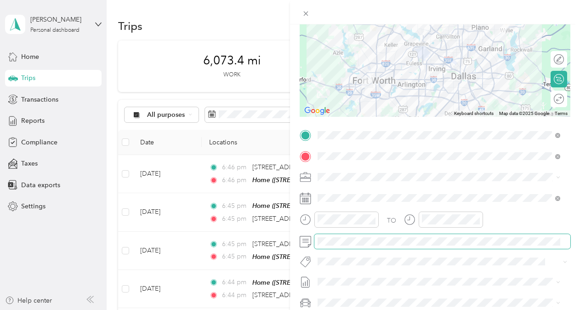
click at [347, 237] on span at bounding box center [443, 241] width 256 height 15
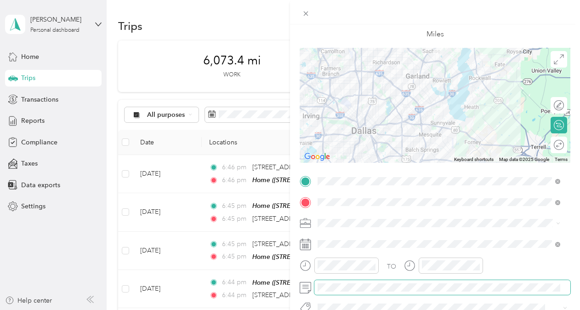
scroll to position [0, 0]
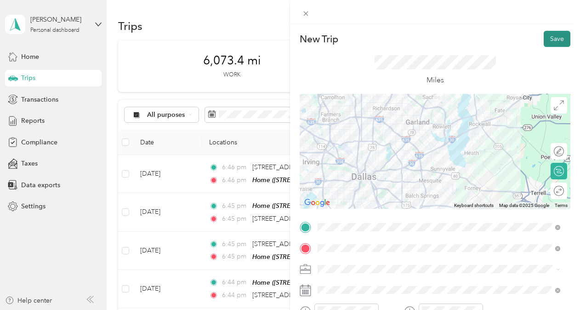
click at [544, 36] on button "Save" at bounding box center [557, 39] width 27 height 16
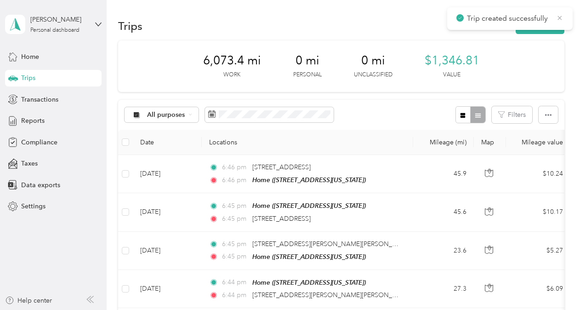
click at [558, 18] on icon at bounding box center [559, 18] width 7 height 8
click at [550, 23] on button "New trip" at bounding box center [540, 26] width 49 height 16
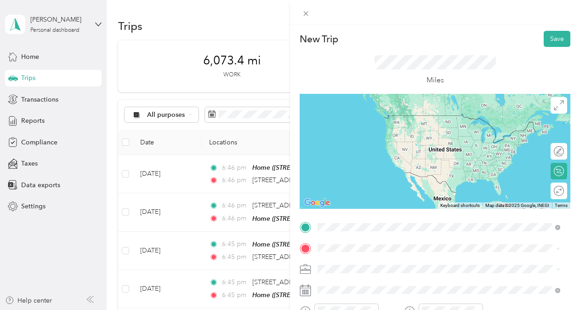
click at [375, 120] on span "[STREET_ADDRESS][US_STATE]" at bounding box center [381, 115] width 92 height 8
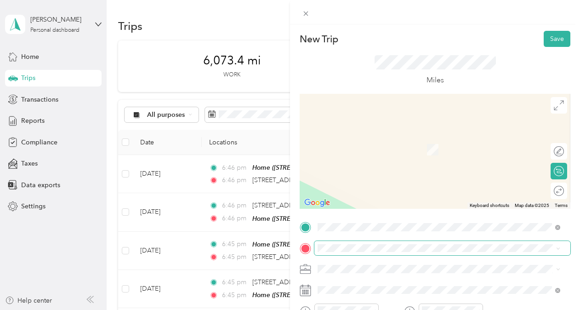
click at [347, 244] on span at bounding box center [443, 248] width 256 height 15
click at [364, 195] on div "Home [STREET_ADDRESS][US_STATE]" at bounding box center [381, 195] width 92 height 19
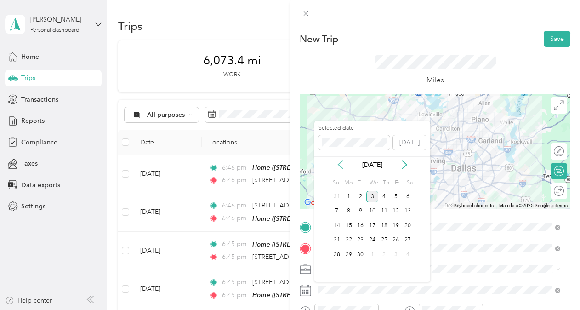
click at [344, 167] on icon at bounding box center [340, 164] width 9 height 9
click at [376, 253] on div "27" at bounding box center [373, 254] width 12 height 11
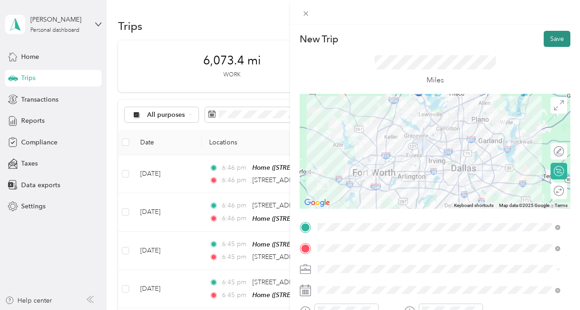
click at [558, 41] on button "Save" at bounding box center [557, 39] width 27 height 16
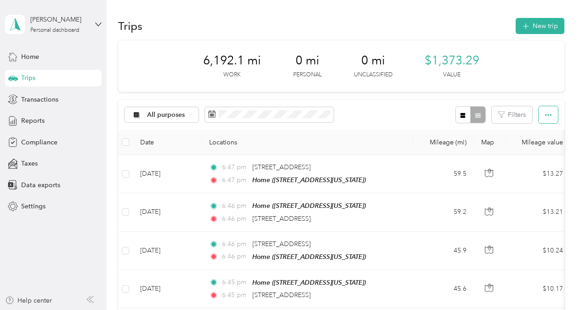
click at [550, 114] on button "button" at bounding box center [548, 114] width 19 height 17
click at [471, 111] on div at bounding box center [471, 114] width 30 height 17
click at [19, 51] on div "Home" at bounding box center [53, 56] width 97 height 17
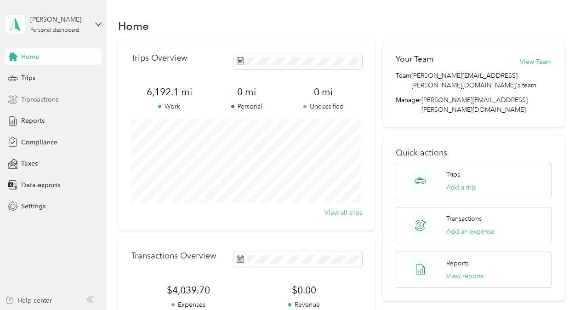
click at [26, 100] on span "Transactions" at bounding box center [39, 100] width 37 height 10
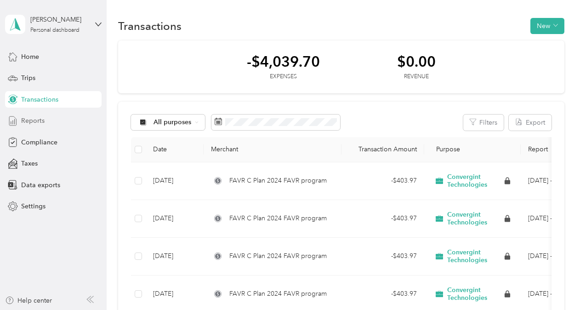
click at [46, 119] on div "Reports" at bounding box center [53, 121] width 97 height 17
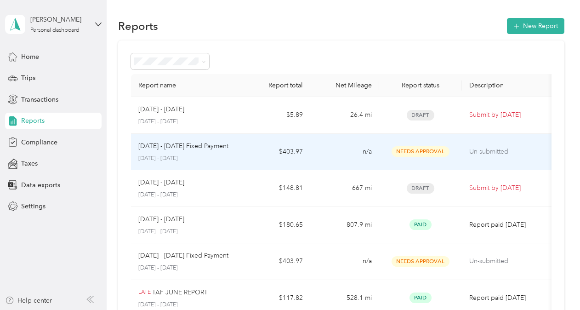
click at [477, 151] on p "Un-submitted" at bounding box center [508, 152] width 77 height 10
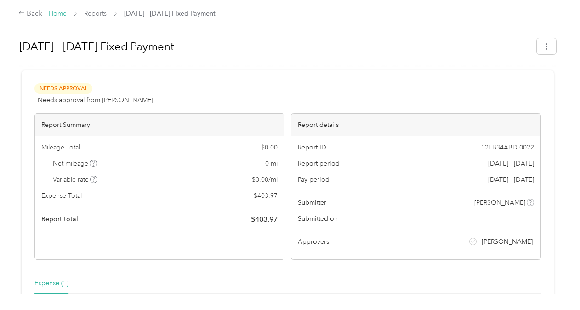
click at [55, 15] on link "Home" at bounding box center [58, 14] width 18 height 8
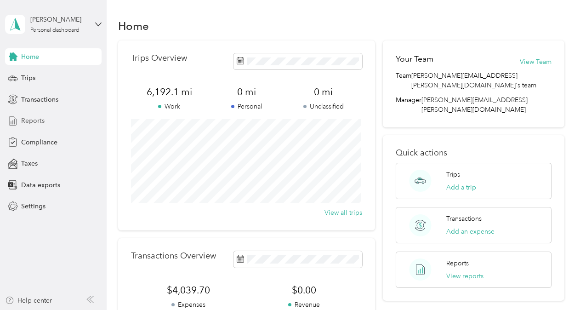
click at [31, 120] on span "Reports" at bounding box center [32, 121] width 23 height 10
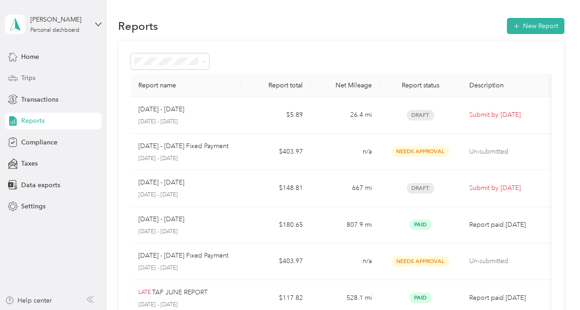
click at [25, 76] on span "Trips" at bounding box center [28, 78] width 14 height 10
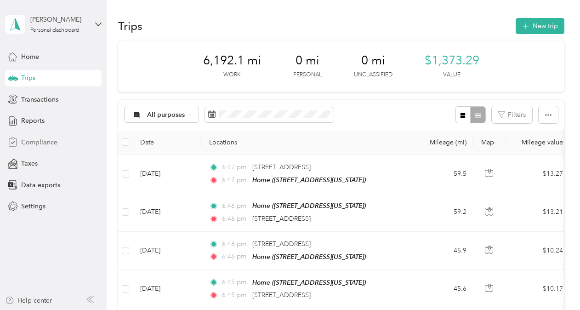
click at [35, 141] on span "Compliance" at bounding box center [39, 142] width 36 height 10
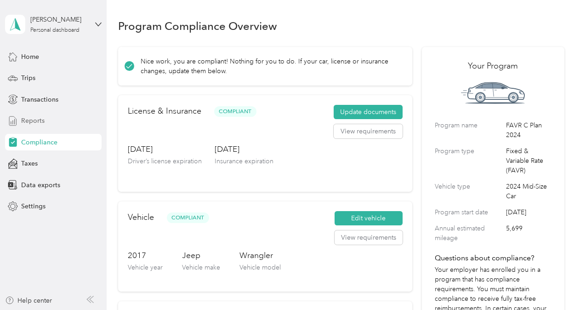
drag, startPoint x: 32, startPoint y: 119, endPoint x: 38, endPoint y: 120, distance: 5.7
click at [32, 119] on span "Reports" at bounding box center [32, 121] width 23 height 10
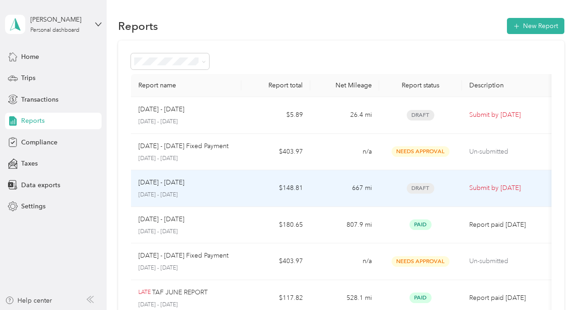
click at [495, 190] on p "Submit by [DATE]" at bounding box center [508, 188] width 77 height 10
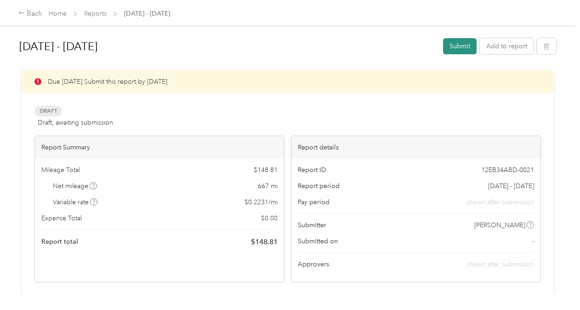
click at [465, 47] on button "Submit" at bounding box center [460, 46] width 34 height 16
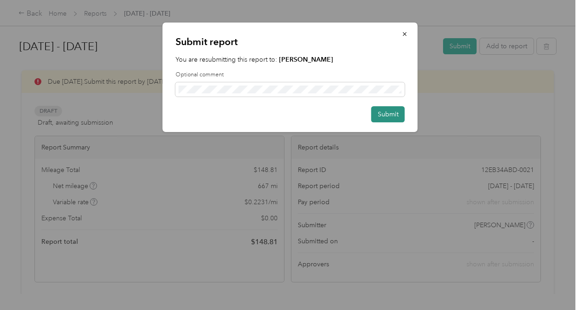
click at [392, 113] on button "Submit" at bounding box center [389, 114] width 34 height 16
